Goal: Task Accomplishment & Management: Manage account settings

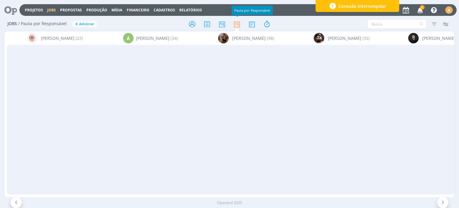
scroll to position [0, 650]
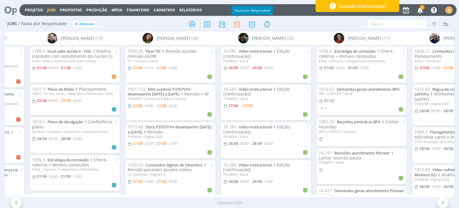
click at [419, 10] on icon "button" at bounding box center [420, 10] width 10 height 10
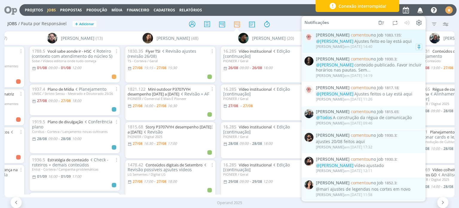
click at [366, 44] on div "@Mariana Kochenborger Ajustes feito eo lay está aqui" at bounding box center [369, 41] width 106 height 5
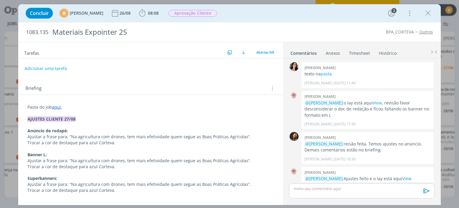
scroll to position [63, 0]
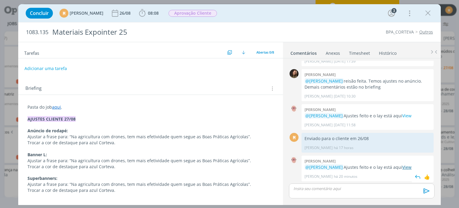
click at [412, 166] on link "View" at bounding box center [406, 167] width 9 height 6
click at [332, 189] on p "dialog" at bounding box center [362, 188] width 136 height 5
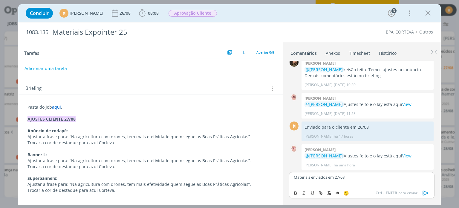
click at [423, 194] on icon "dialog" at bounding box center [426, 192] width 6 height 5
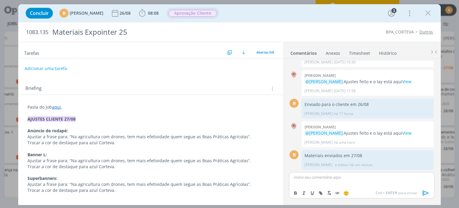
click at [202, 15] on span "Aprovação Cliente" at bounding box center [193, 13] width 48 height 7
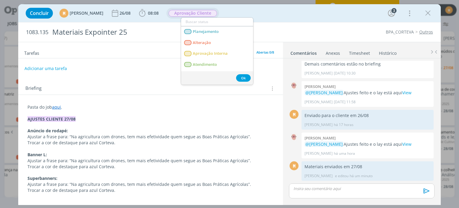
scroll to position [85, 0]
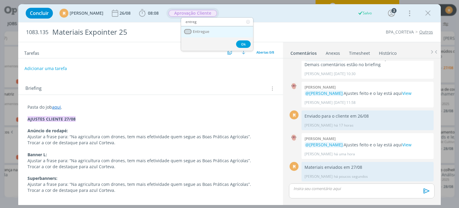
type input "entreg"
click at [207, 34] on span "Entregue" at bounding box center [201, 31] width 16 height 5
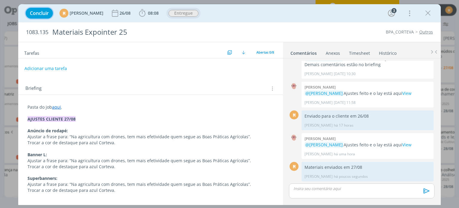
click at [39, 15] on span "Concluir" at bounding box center [39, 13] width 19 height 5
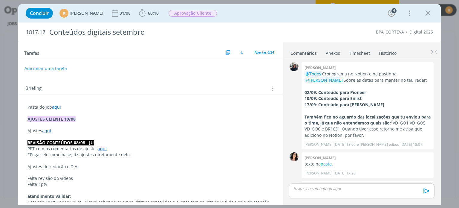
scroll to position [380, 0]
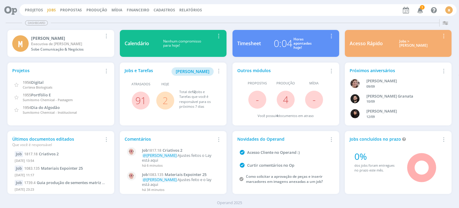
click at [51, 10] on link "Jobs" at bounding box center [51, 9] width 9 height 5
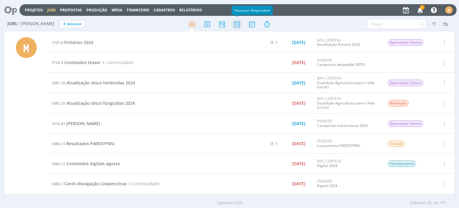
click at [236, 24] on icon at bounding box center [237, 24] width 11 height 12
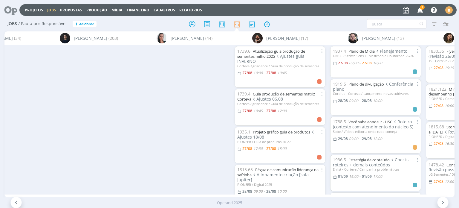
scroll to position [0, 625]
